Goal: Task Accomplishment & Management: Complete application form

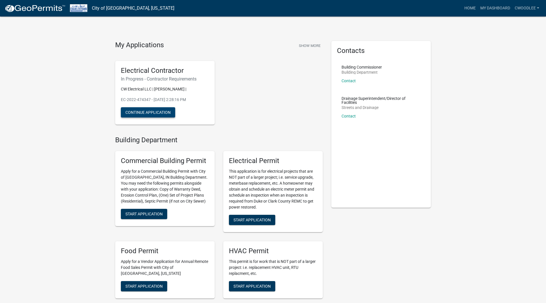
click at [144, 108] on button "Continue Application" at bounding box center [148, 112] width 54 height 10
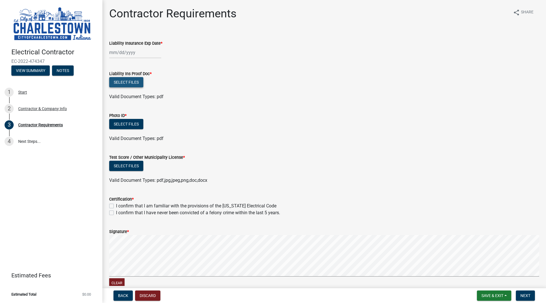
click at [130, 79] on button "Select files" at bounding box center [126, 82] width 34 height 10
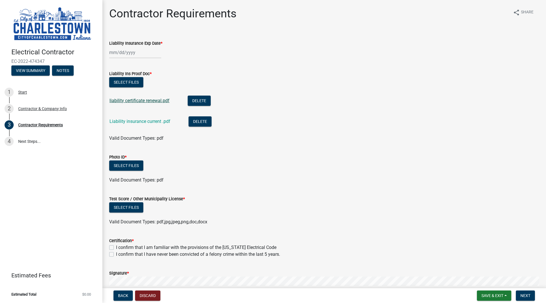
click at [152, 101] on link "liability certificate renewal.pdf" at bounding box center [140, 100] width 60 height 5
click at [145, 99] on link "liability certificate renewal.pdf" at bounding box center [140, 100] width 60 height 5
click at [192, 102] on button "Delete" at bounding box center [199, 101] width 23 height 10
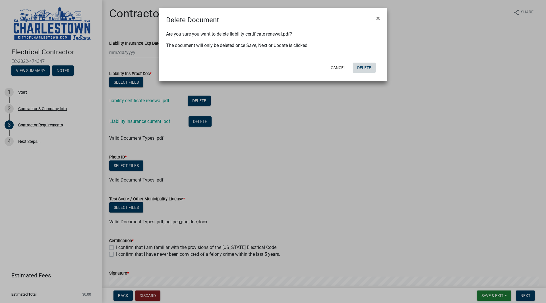
click at [360, 67] on button "Delete" at bounding box center [364, 68] width 23 height 10
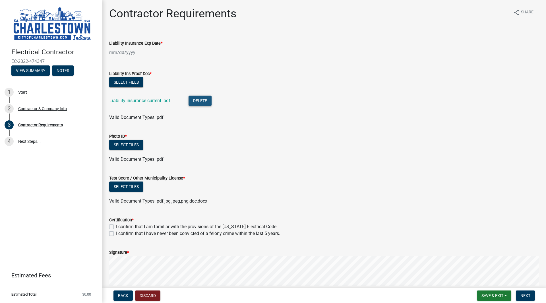
click at [201, 105] on button "Delete" at bounding box center [200, 101] width 23 height 10
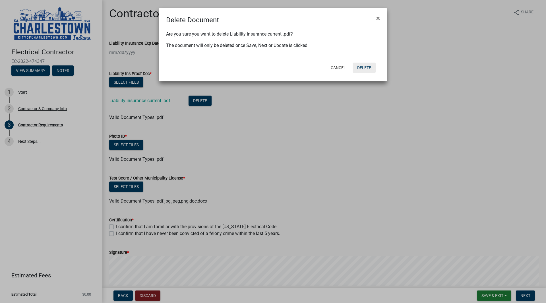
click at [363, 69] on button "Delete" at bounding box center [364, 68] width 23 height 10
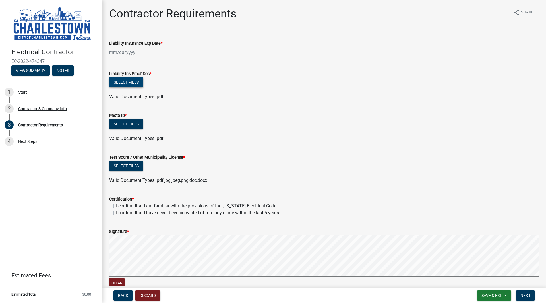
click at [127, 84] on button "Select files" at bounding box center [126, 82] width 34 height 10
click at [136, 80] on button "Select files" at bounding box center [126, 82] width 34 height 10
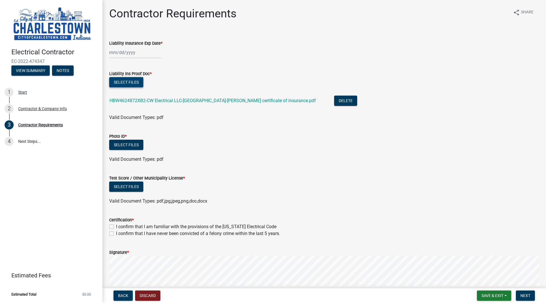
click at [135, 85] on button "Select files" at bounding box center [126, 82] width 34 height 10
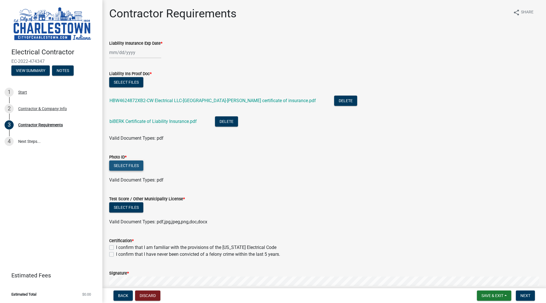
click at [135, 165] on button "Select files" at bounding box center [126, 166] width 34 height 10
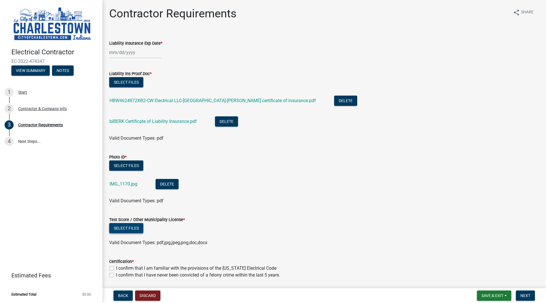
click at [125, 230] on button "Select files" at bounding box center [126, 228] width 34 height 10
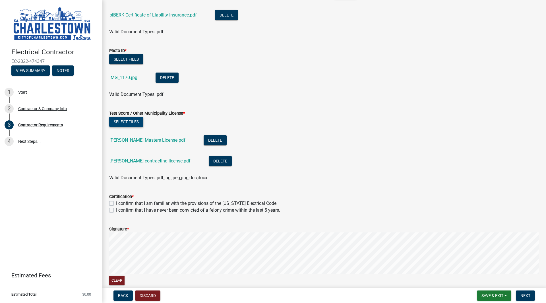
scroll to position [106, 0]
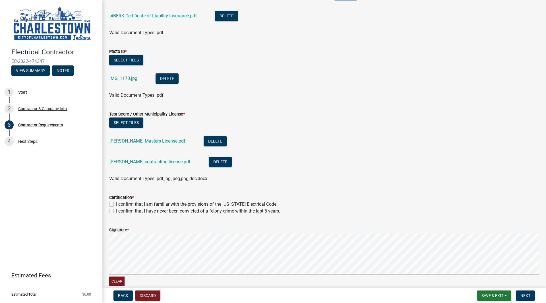
click at [116, 204] on label "I confirm that I am familiar with the provisions of the [US_STATE] Electrical C…" at bounding box center [196, 204] width 161 height 7
click at [116, 204] on input "I confirm that I am familiar with the provisions of the [US_STATE] Electrical C…" at bounding box center [118, 203] width 4 height 4
checkbox input "true"
click at [116, 212] on label "I confirm that I have never been convicted of a felony crime within the last 5 …" at bounding box center [198, 211] width 164 height 7
click at [116, 211] on input "I confirm that I have never been convicted of a felony crime within the last 5 …" at bounding box center [118, 210] width 4 height 4
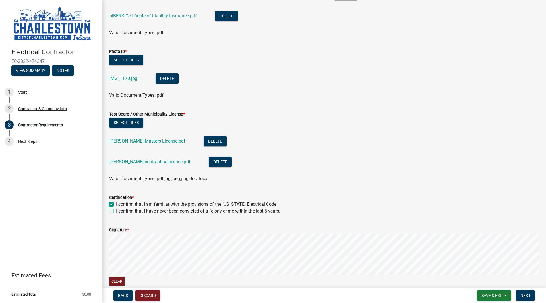
checkbox input "true"
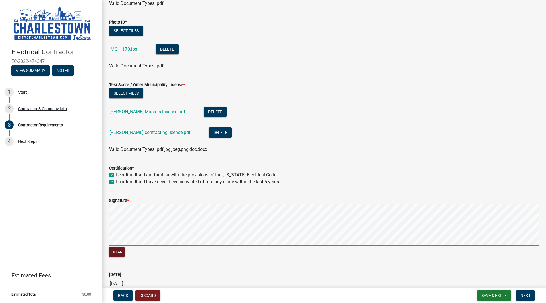
click at [121, 254] on button "Clear" at bounding box center [116, 251] width 15 height 9
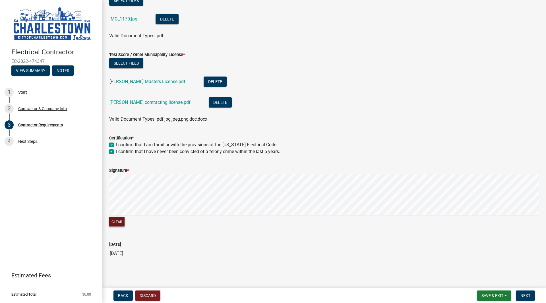
scroll to position [165, 0]
click at [522, 297] on span "Next" at bounding box center [526, 295] width 10 height 5
click at [529, 297] on span "Next" at bounding box center [526, 295] width 10 height 5
click at [486, 295] on span "Save & Exit" at bounding box center [493, 295] width 22 height 5
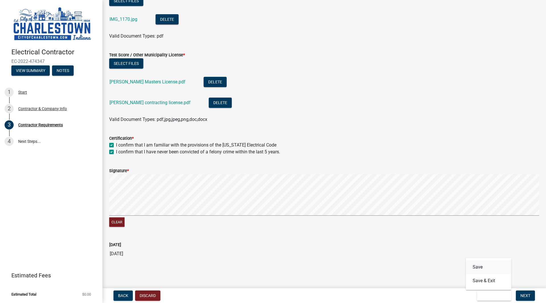
click at [483, 268] on button "Save" at bounding box center [489, 267] width 46 height 14
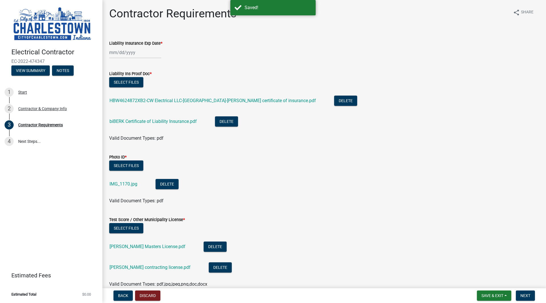
click at [112, 53] on div at bounding box center [135, 53] width 52 height 12
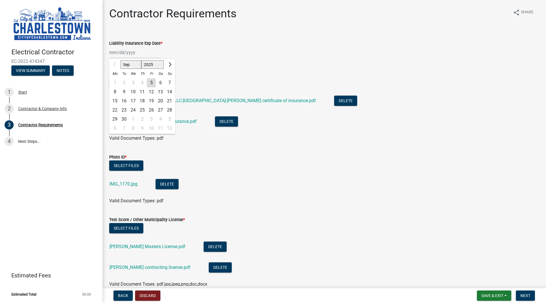
click at [130, 68] on select "Sep Oct Nov Dec" at bounding box center [131, 64] width 21 height 9
click at [153, 63] on select "2025 2026 2027 2028 2029 2030 2031 2032 2033 2034 2035 2036 2037 2038 2039 2040…" at bounding box center [152, 64] width 23 height 9
select select "2026"
click at [141, 60] on select "2025 2026 2027 2028 2029 2030 2031 2032 2033 2034 2035 2036 2037 2038 2039 2040…" at bounding box center [152, 64] width 23 height 9
click at [137, 67] on select "Jan Feb Mar Apr May Jun [DATE] Aug Sep Oct Nov Dec" at bounding box center [132, 64] width 23 height 9
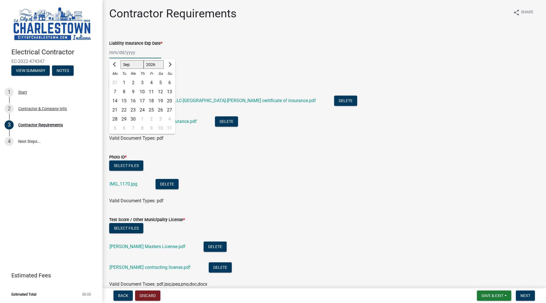
select select "8"
click at [121, 60] on select "Jan Feb Mar Apr May Jun [DATE] Aug Sep Oct Nov Dec" at bounding box center [132, 64] width 23 height 9
click at [134, 118] on div "26" at bounding box center [133, 119] width 9 height 9
type input "[DATE]"
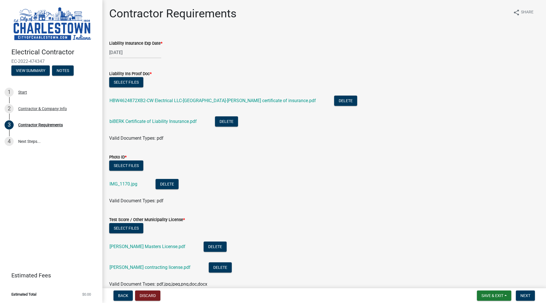
scroll to position [165, 0]
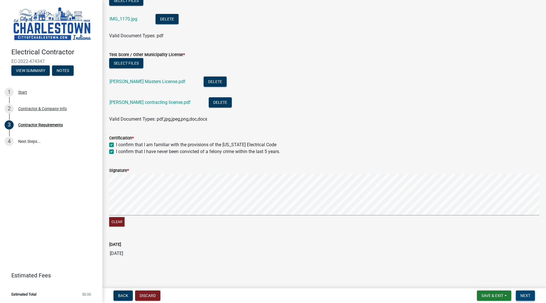
click at [527, 295] on span "Next" at bounding box center [526, 295] width 10 height 5
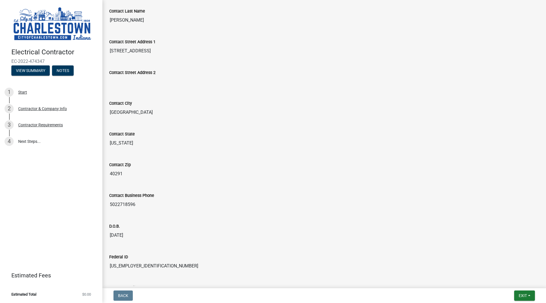
scroll to position [211, 0]
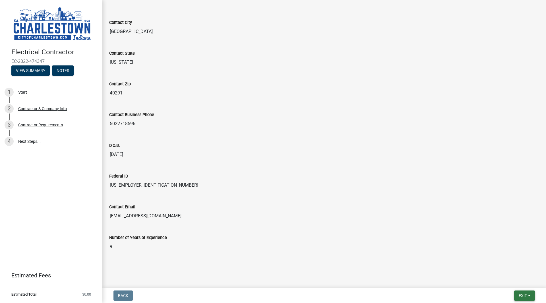
click at [524, 297] on span "Exit" at bounding box center [523, 295] width 8 height 5
click at [485, 194] on div "Federal ID [US_EMPLOYER_IDENTIFICATION_NUMBER]" at bounding box center [324, 180] width 439 height 31
